Goal: Navigation & Orientation: Go to known website

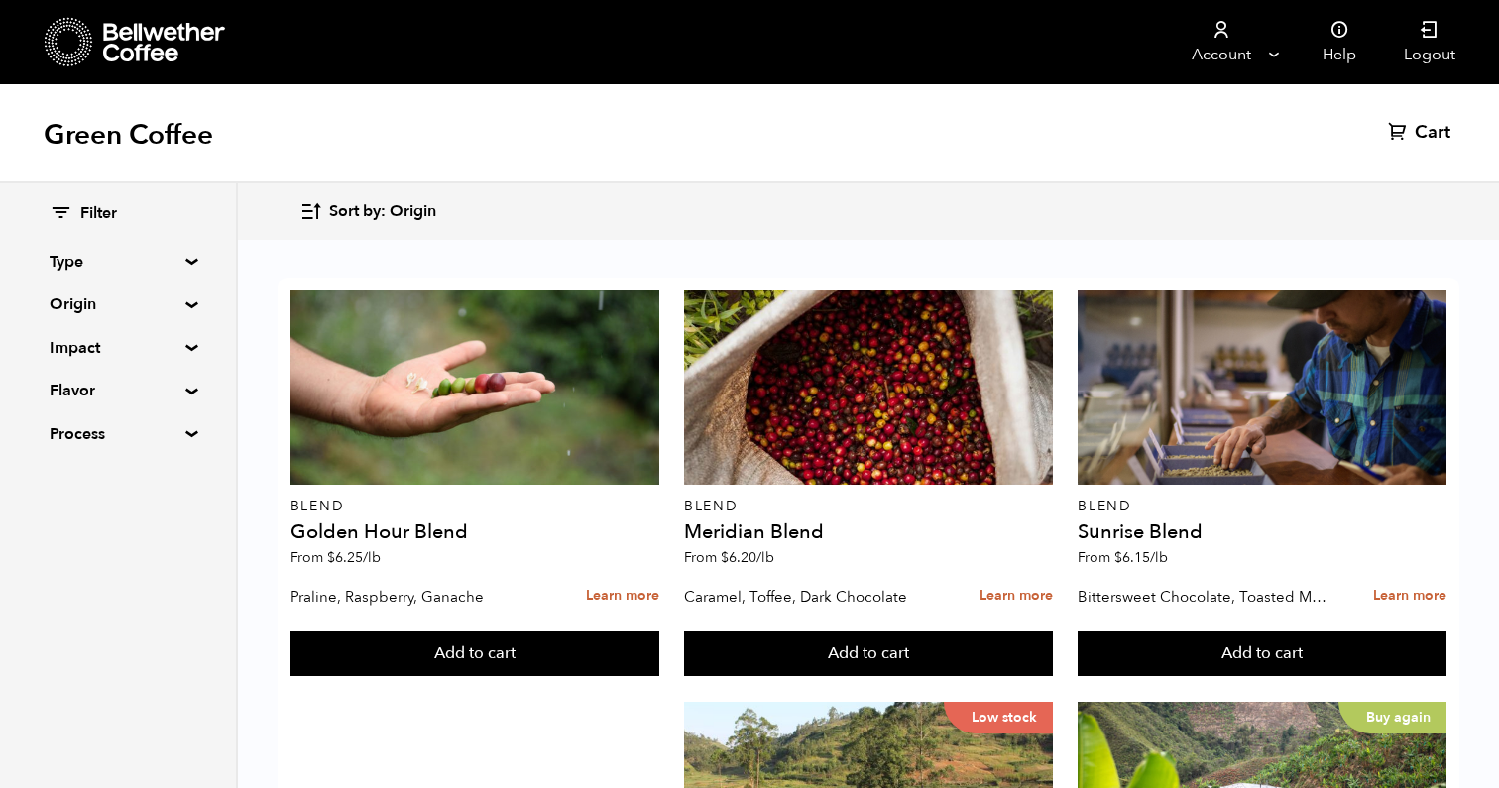
click at [171, 43] on icon at bounding box center [165, 43] width 124 height 40
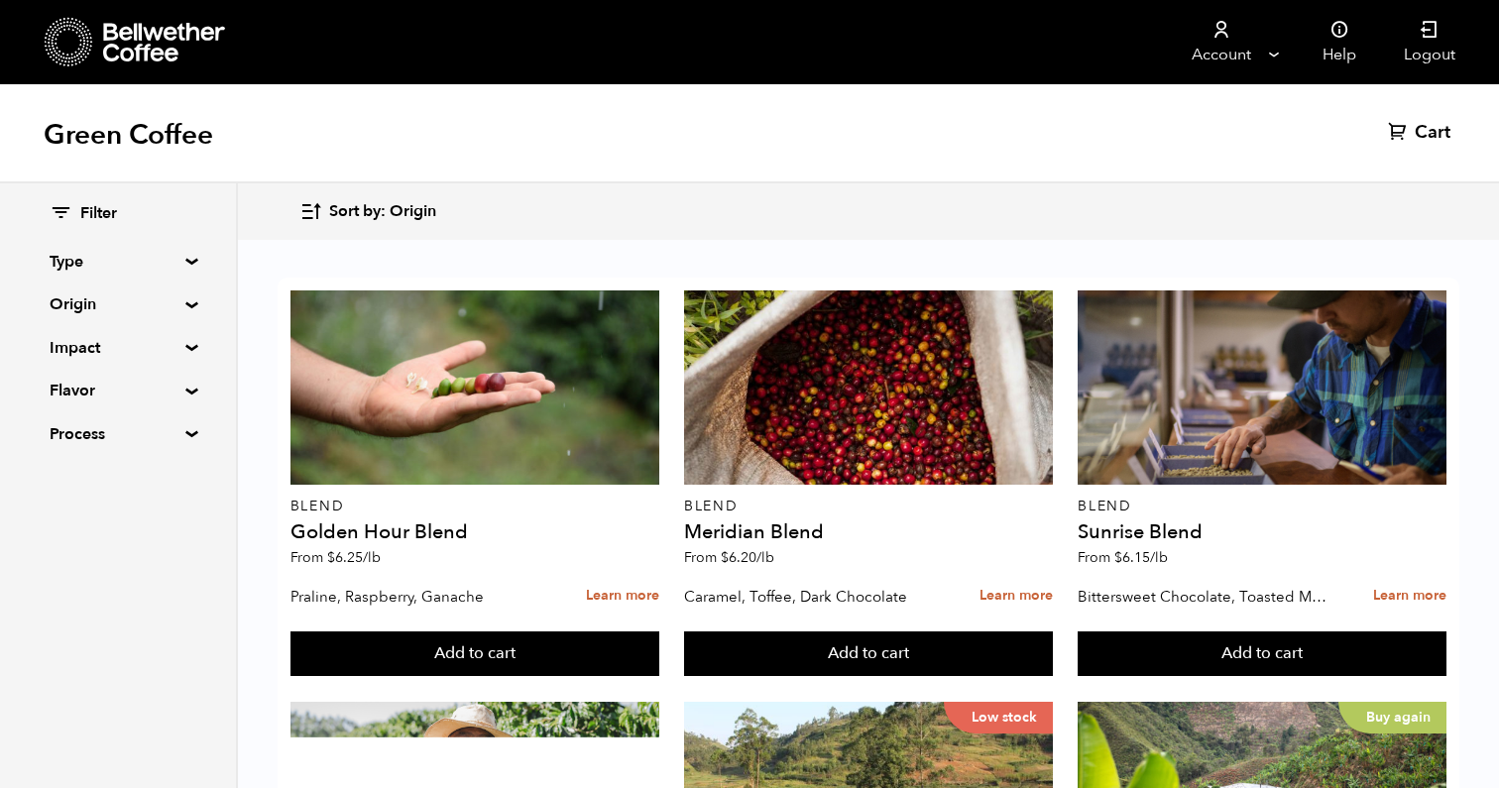
click at [171, 43] on icon at bounding box center [165, 43] width 124 height 40
